Goal: Task Accomplishment & Management: Manage account settings

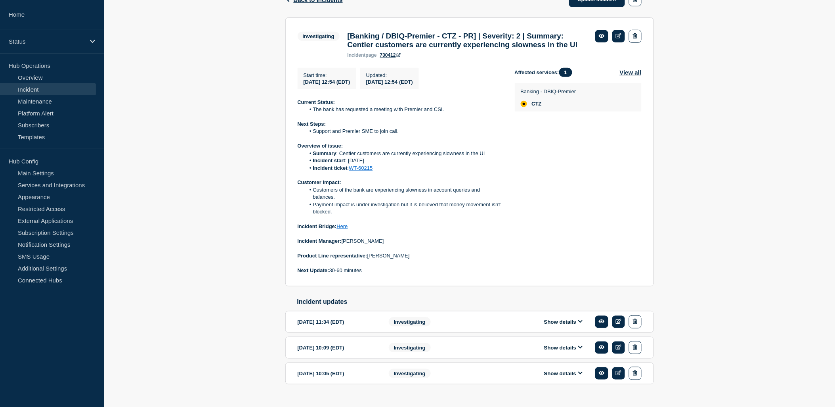
scroll to position [127, 0]
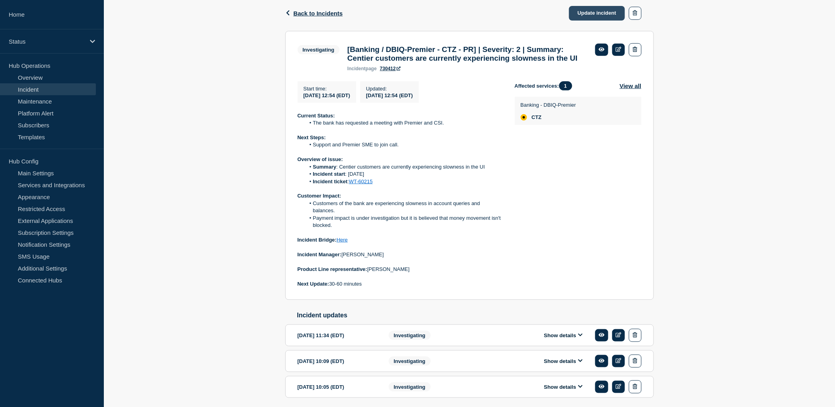
click at [600, 14] on link "Update incident" at bounding box center [597, 13] width 56 height 15
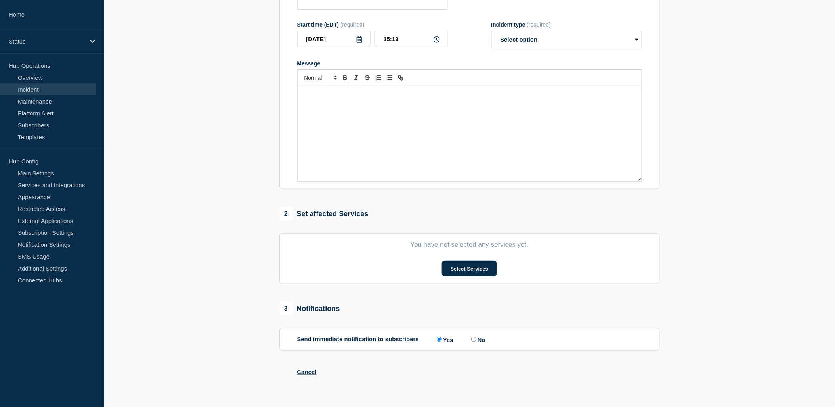
type input "[Banking / DBIQ-Premier - CTZ - PR] | Severity: 2 | Summary: Centier customers …"
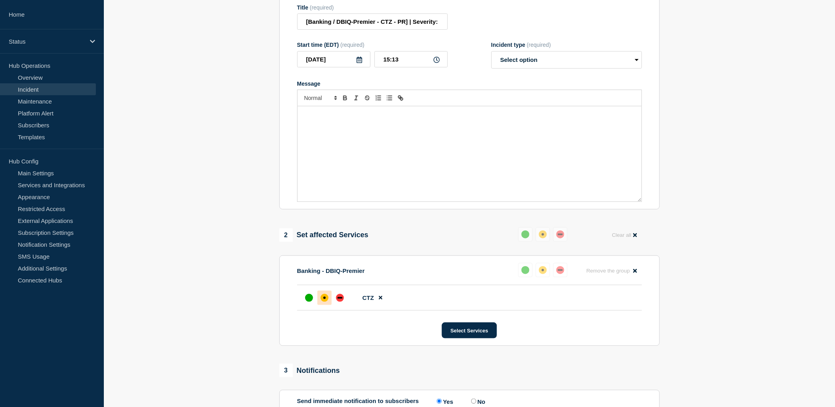
scroll to position [127, 0]
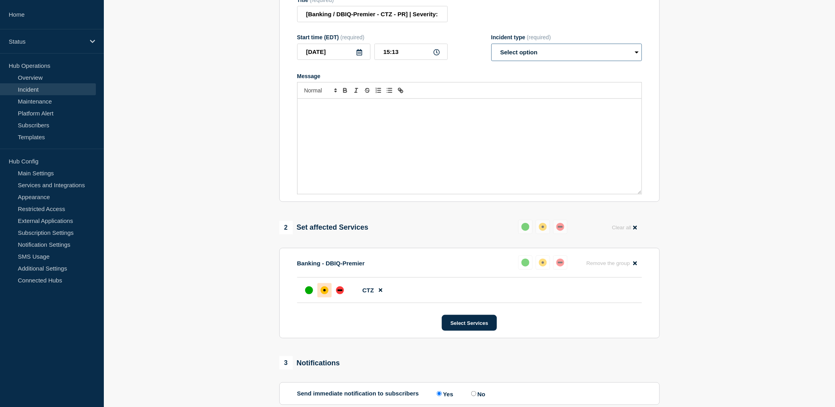
click at [571, 61] on select "Select option Investigating Identified Monitoring Resolved" at bounding box center [567, 52] width 151 height 17
click at [561, 23] on div "Title (required) [Banking / DBIQ-Premier - CTZ - PR] | Severity: 2 | Summary: C…" at bounding box center [469, 10] width 345 height 26
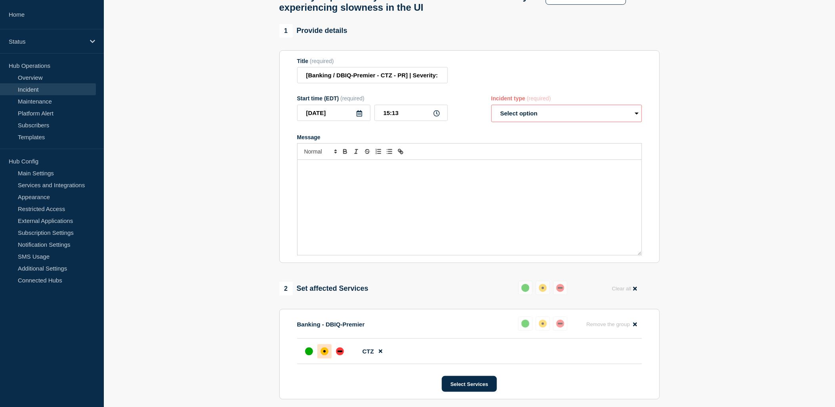
scroll to position [0, 0]
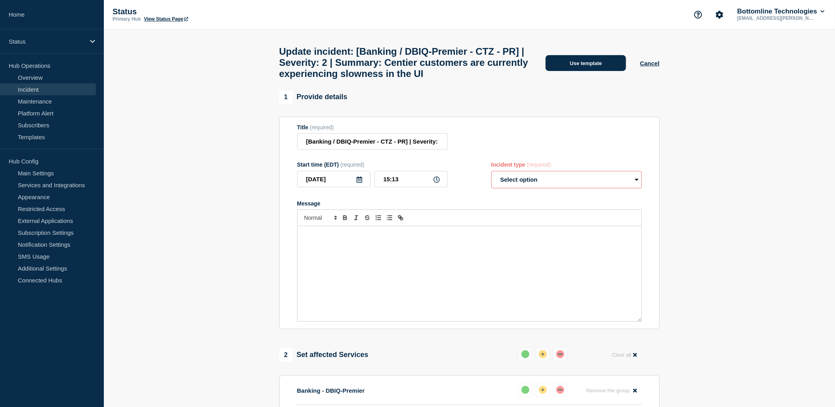
click at [580, 68] on button "Use template" at bounding box center [586, 63] width 80 height 16
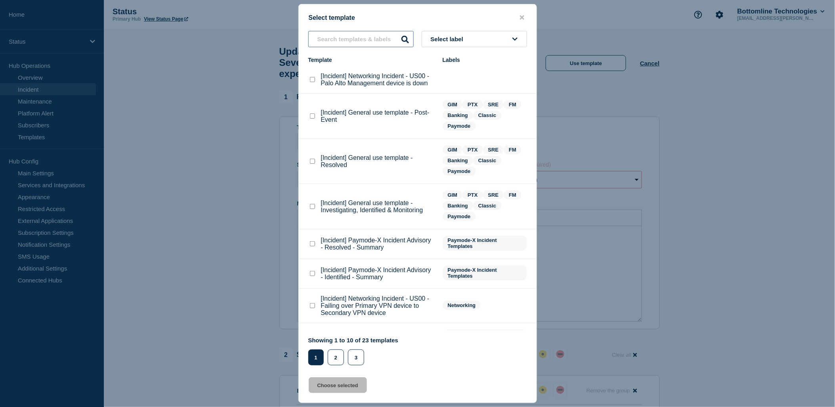
click at [370, 40] on input "text" at bounding box center [360, 39] width 105 height 16
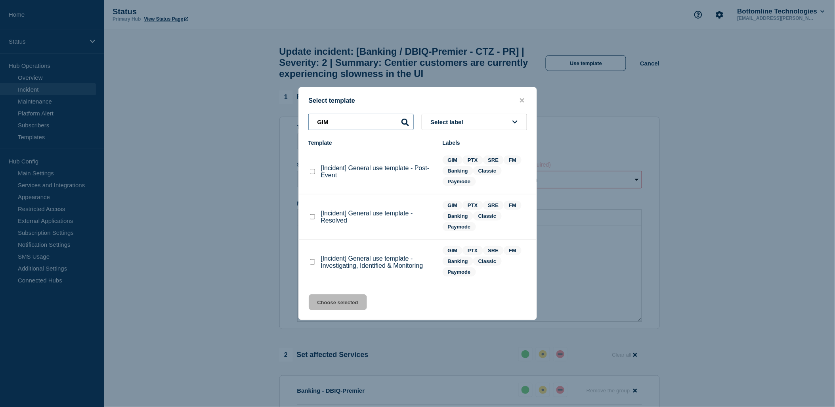
type input "GIM"
click at [314, 260] on checkbox"] "[Incident] General use template - Investigating, Identified & Monitoring checkb…" at bounding box center [312, 261] width 5 height 5
checkbox checkbox"] "true"
click at [341, 299] on button "Choose selected" at bounding box center [338, 302] width 58 height 16
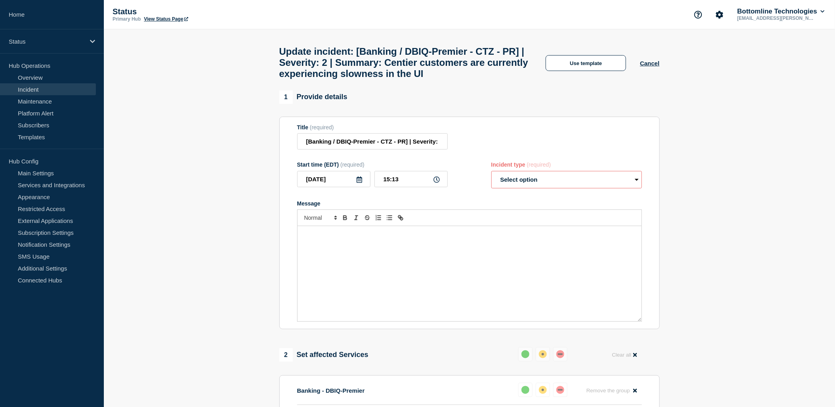
select select "investigating"
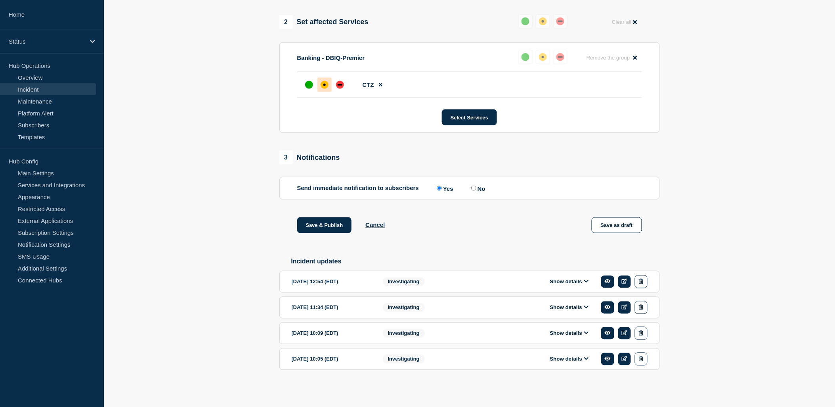
scroll to position [355, 0]
click at [572, 280] on button "Show details" at bounding box center [570, 281] width 44 height 7
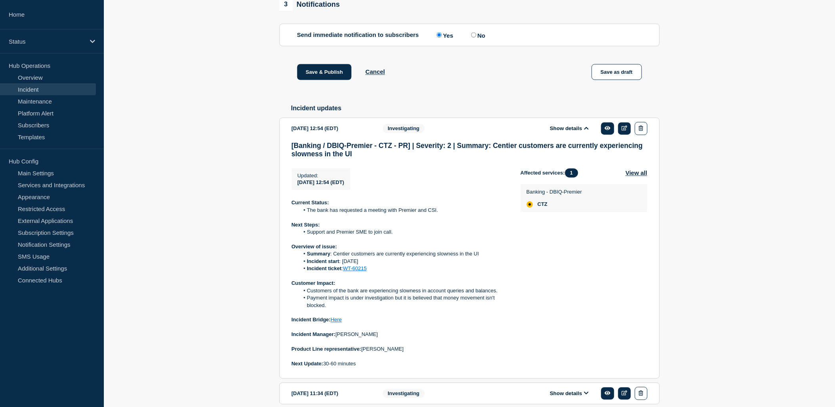
scroll to position [532, 0]
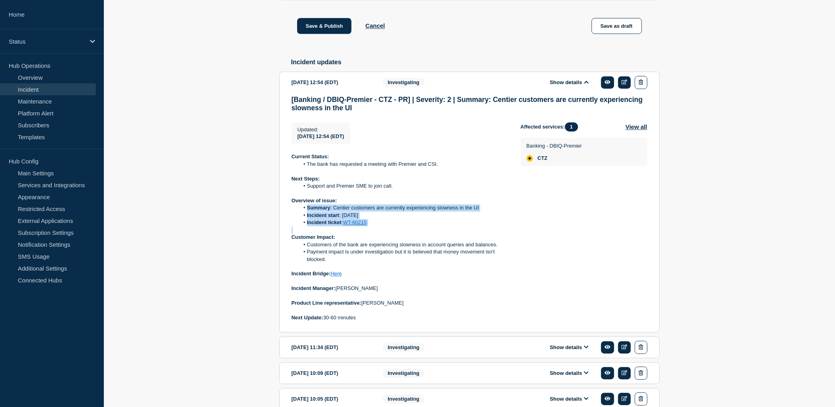
drag, startPoint x: 372, startPoint y: 252, endPoint x: 301, endPoint y: 232, distance: 74.2
click at [301, 232] on div "Current Status: The bank has requested a meeting with Premier and CSI. Next Ste…" at bounding box center [400, 237] width 216 height 168
copy ol "Summary : Centier customers are currently experiencing slowness in the UI Incid…"
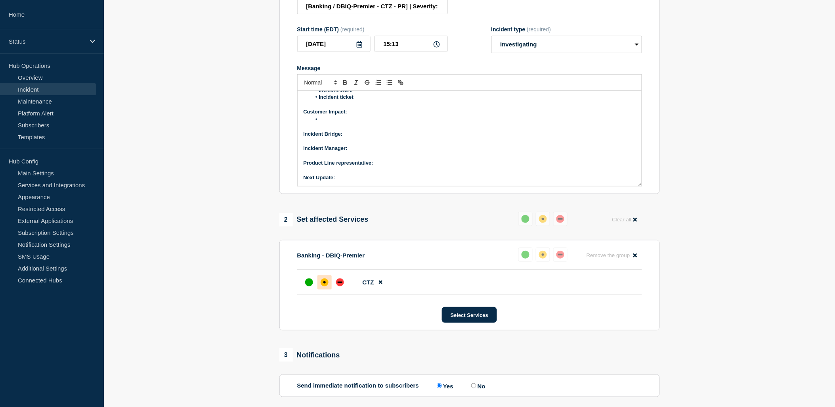
scroll to position [24, 0]
drag, startPoint x: 362, startPoint y: 165, endPoint x: 316, endPoint y: 147, distance: 49.9
click at [316, 145] on ol "Summary : Incident start : Incident ticket :" at bounding box center [470, 134] width 332 height 22
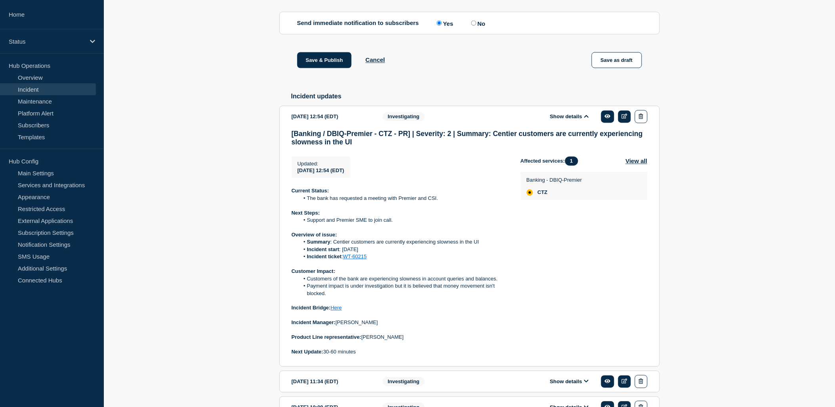
scroll to position [576, 0]
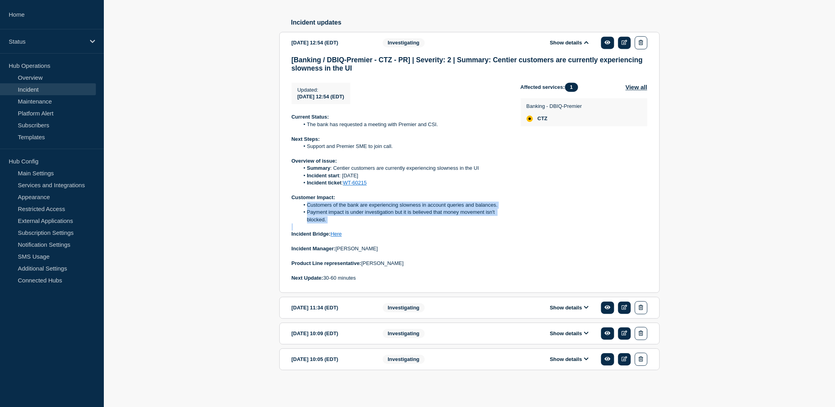
drag, startPoint x: 342, startPoint y: 248, endPoint x: 306, endPoint y: 227, distance: 42.1
click at [306, 227] on div "Current Status: The bank has requested a meeting with Premier and CSI. Next Ste…" at bounding box center [400, 197] width 216 height 168
copy ol "Customers of the bank are experiencing slowness in account queries and balances…"
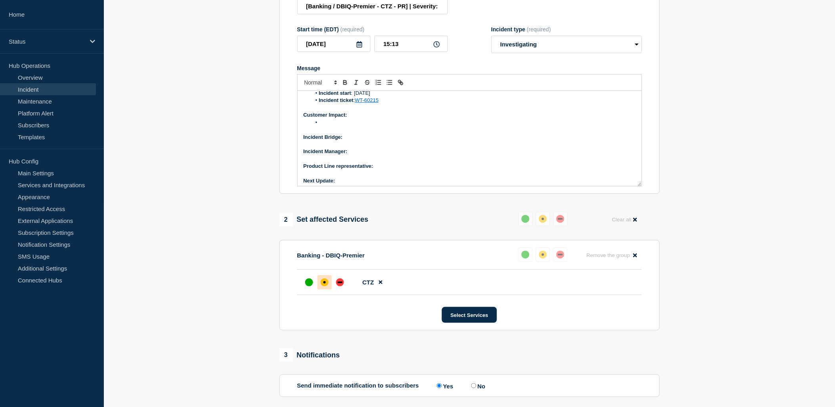
scroll to position [68, 0]
click at [323, 123] on li "Message" at bounding box center [473, 119] width 325 height 7
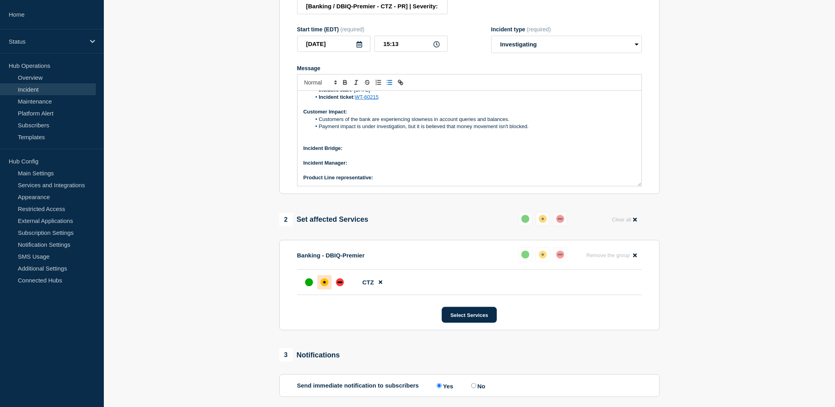
click at [355, 152] on p "Incident Bridge:" at bounding box center [470, 148] width 332 height 7
drag, startPoint x: 346, startPoint y: 167, endPoint x: 381, endPoint y: 169, distance: 34.9
click at [381, 152] on p "Incident Bridge: Upon request" at bounding box center [470, 148] width 332 height 7
click at [347, 84] on icon "Toggle bold text" at bounding box center [345, 83] width 3 height 2
click at [419, 145] on p "Message" at bounding box center [470, 141] width 332 height 7
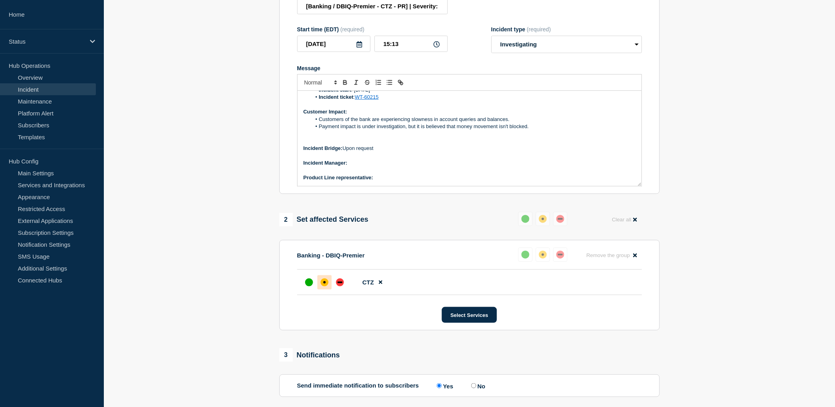
click at [358, 167] on p "Incident Manager:" at bounding box center [470, 162] width 332 height 7
drag, startPoint x: 349, startPoint y: 182, endPoint x: 387, endPoint y: 184, distance: 37.7
click at [387, 167] on p "Incident Manager: Polo Maramba" at bounding box center [470, 162] width 332 height 7
click at [345, 86] on icon "Toggle bold text" at bounding box center [345, 82] width 7 height 7
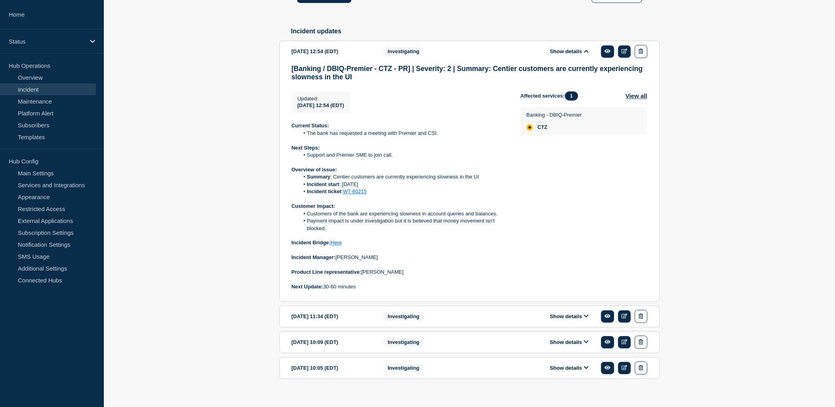
scroll to position [595, 0]
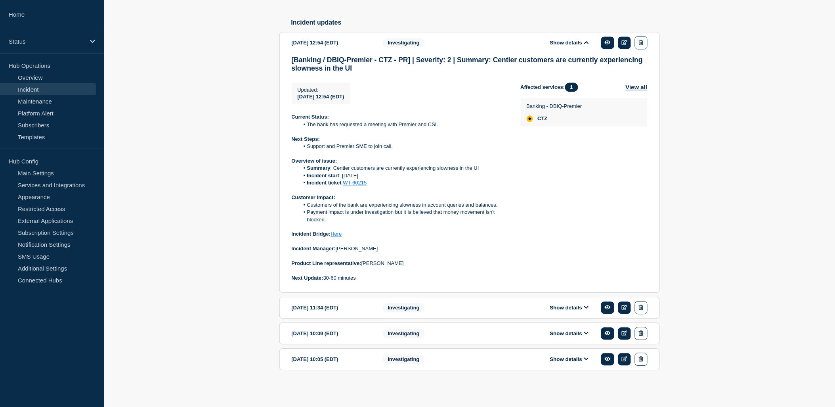
drag, startPoint x: 419, startPoint y: 262, endPoint x: 364, endPoint y: 262, distance: 55.5
click at [364, 262] on p "Product Line representative: Surya Swamynathan" at bounding box center [400, 263] width 216 height 7
copy p "[PERSON_NAME]"
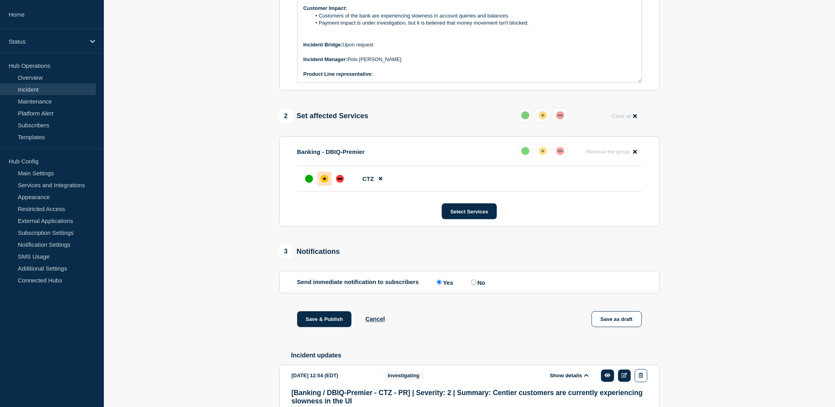
scroll to position [155, 0]
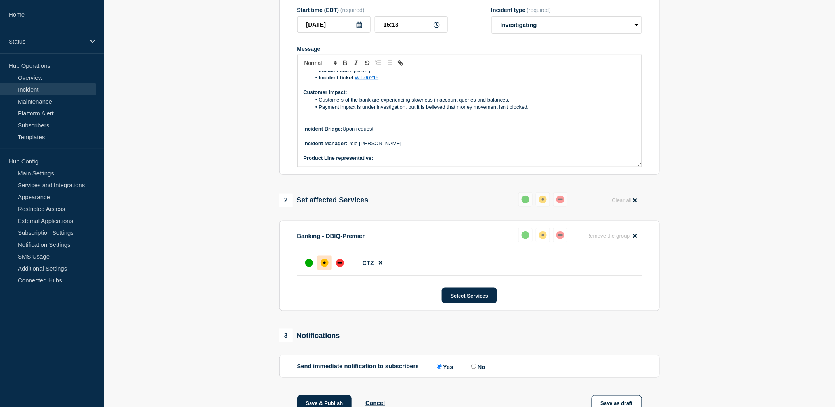
click at [388, 167] on div "Current Status: Next Steps: Overview of issue: Summary : Centier customers are …" at bounding box center [470, 118] width 344 height 95
click at [390, 162] on p "Product Line representative:" at bounding box center [470, 158] width 332 height 7
click at [386, 162] on p "Product Line representative:" at bounding box center [470, 158] width 332 height 7
click at [385, 162] on p "Product Line representative:" at bounding box center [470, 158] width 332 height 7
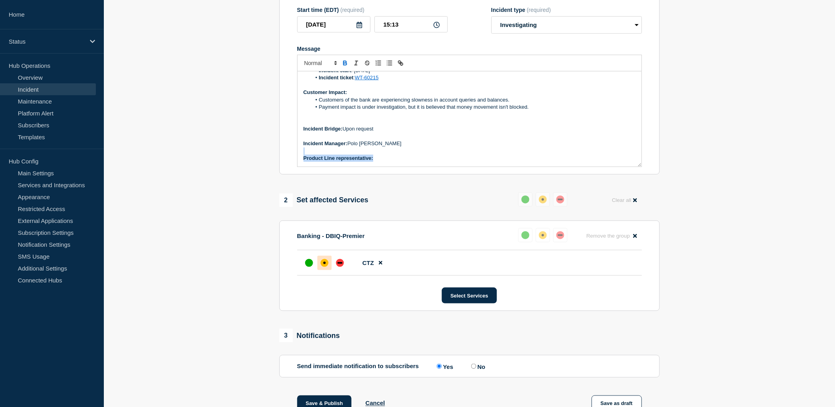
click at [480, 155] on p "Message" at bounding box center [470, 150] width 332 height 7
drag, startPoint x: 536, startPoint y: 155, endPoint x: 530, endPoint y: 161, distance: 8.1
click at [537, 140] on p "Message" at bounding box center [470, 136] width 332 height 7
click at [382, 162] on p "Product Line representative:" at bounding box center [470, 158] width 332 height 7
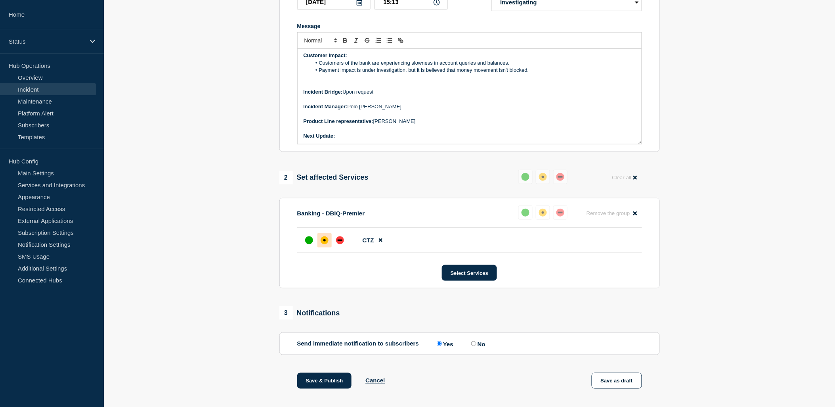
scroll to position [199, 0]
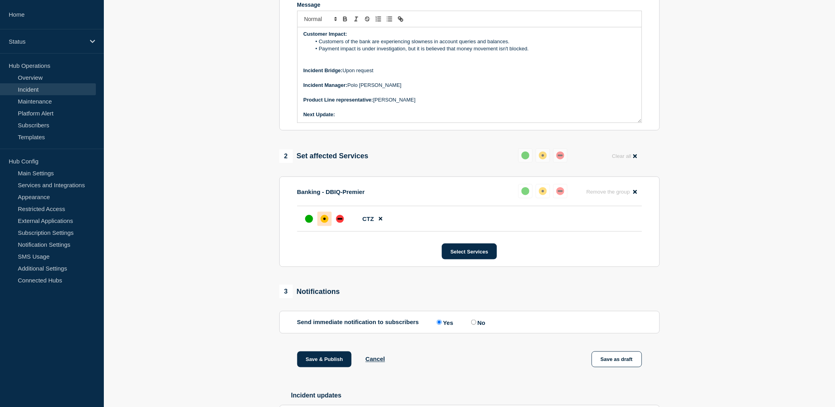
click at [347, 118] on p "Next Update:" at bounding box center [470, 114] width 332 height 7
drag, startPoint x: 338, startPoint y: 134, endPoint x: 389, endPoint y: 137, distance: 51.3
click at [389, 118] on p "Next Update: On major update" at bounding box center [470, 114] width 332 height 7
click at [345, 23] on icon "Toggle bold text" at bounding box center [345, 18] width 7 height 7
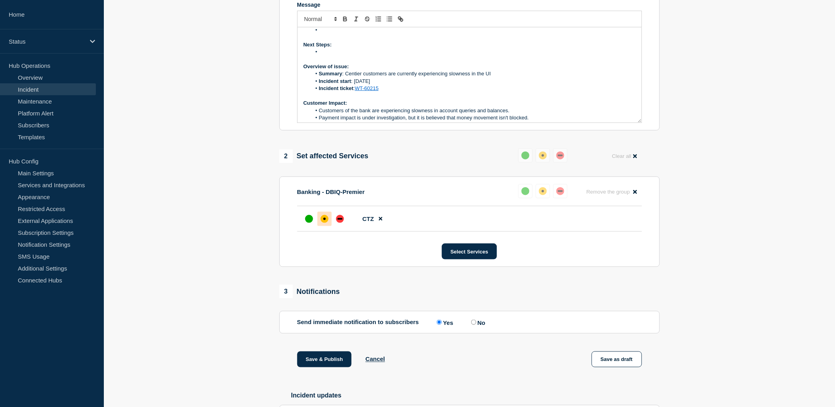
scroll to position [0, 0]
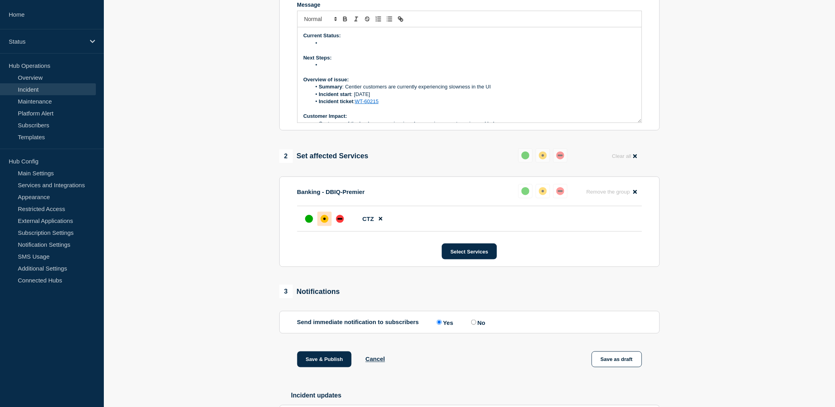
click at [339, 69] on li "Message" at bounding box center [473, 64] width 325 height 7
click at [337, 47] on li "Message" at bounding box center [473, 43] width 325 height 7
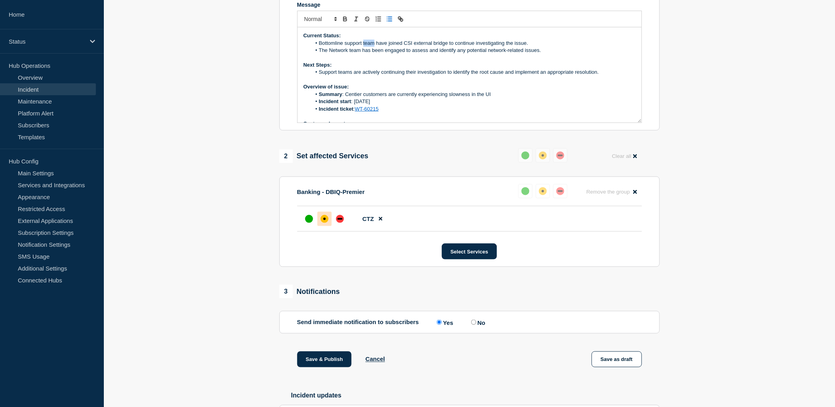
drag, startPoint x: 375, startPoint y: 62, endPoint x: 363, endPoint y: 63, distance: 12.3
click at [363, 47] on li "Bottomline support team have joined CSI external bridge to continue investigati…" at bounding box center [473, 43] width 325 height 7
drag, startPoint x: 343, startPoint y: 63, endPoint x: 554, endPoint y: 65, distance: 210.5
click at [554, 47] on li "Bottomline support has joined CSI external bridge to continue investigating the…" at bounding box center [473, 43] width 325 height 7
copy li "support has joined CSI external bridge to continue investigating the issue."
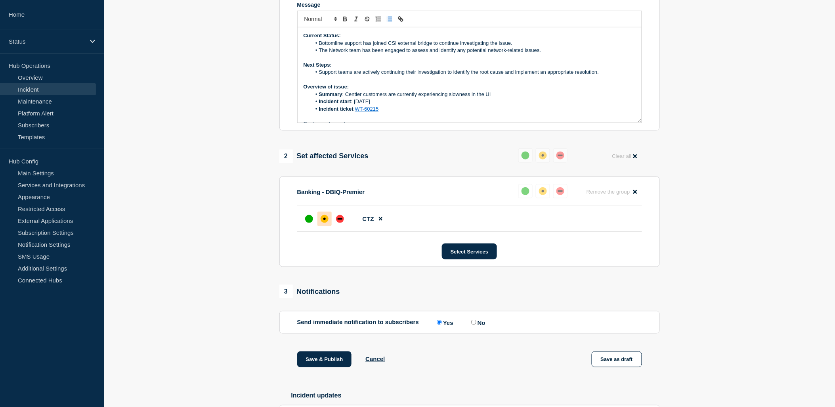
click at [488, 54] on li "The Network team has been engaged to assess and identify any potential network-…" at bounding box center [473, 50] width 325 height 7
drag, startPoint x: 441, startPoint y: 63, endPoint x: 517, endPoint y: 64, distance: 75.7
click at [517, 47] on li "Bottomline support has joined CSI external bridge to continue investigating the…" at bounding box center [473, 43] width 325 height 7
click at [533, 113] on li "Incident ticket : WT-60215" at bounding box center [473, 108] width 325 height 7
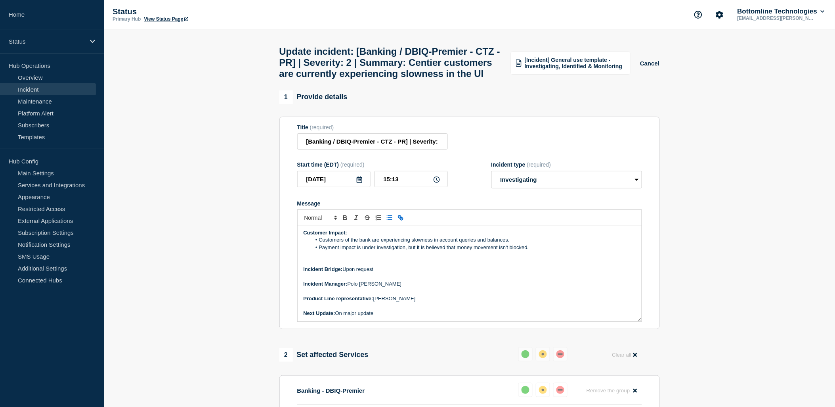
click at [379, 258] on p "Message" at bounding box center [470, 254] width 332 height 7
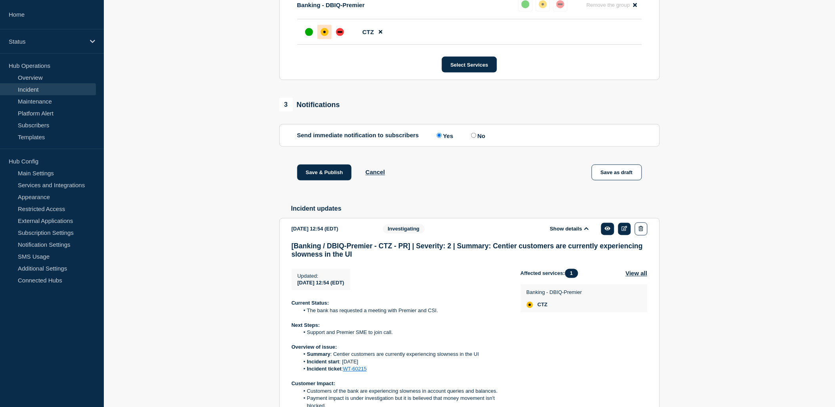
scroll to position [440, 0]
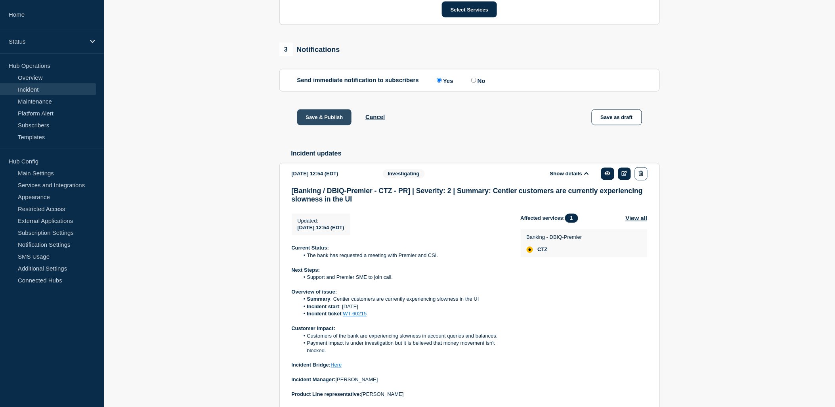
click at [324, 125] on button "Save & Publish" at bounding box center [324, 117] width 55 height 16
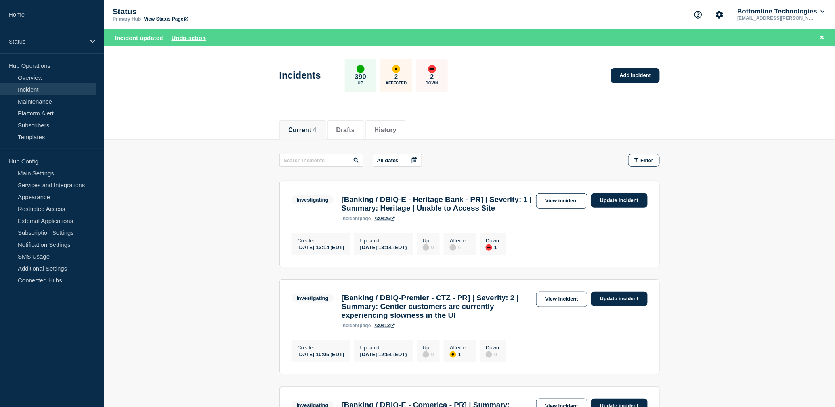
click at [565, 307] on link "View incident" at bounding box center [561, 298] width 51 height 15
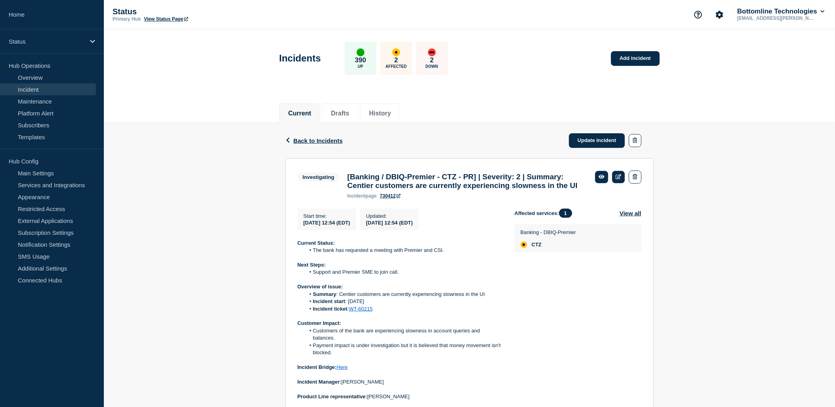
click at [42, 87] on link "Incident" at bounding box center [48, 89] width 96 height 12
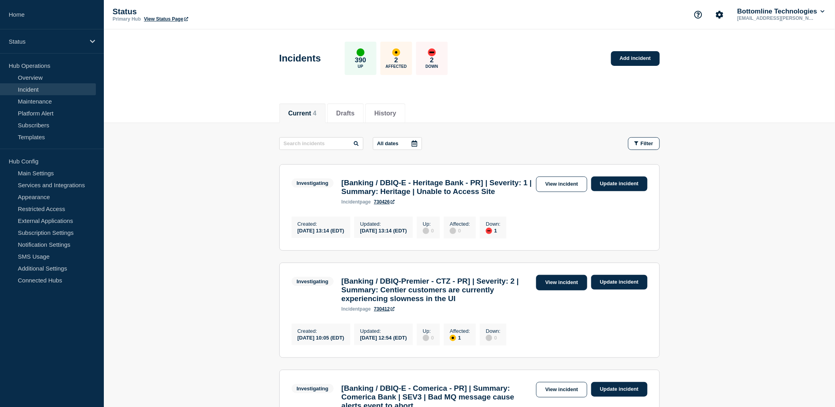
click at [555, 290] on link "View incident" at bounding box center [561, 282] width 51 height 15
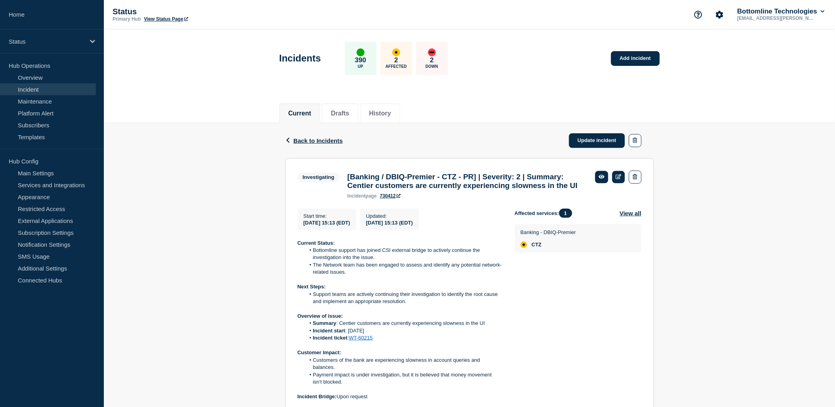
click at [193, 167] on div "Back Back to Incidents Update incident Investigating [Banking / DBIQ-Premier - …" at bounding box center [469, 364] width 731 height 482
